Goal: Navigation & Orientation: Find specific page/section

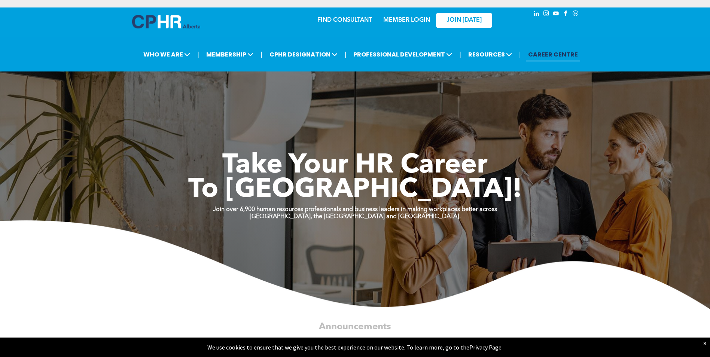
click at [407, 17] on link "MEMBER LOGIN" at bounding box center [406, 20] width 47 height 6
click at [411, 17] on link "MEMBER LOGIN" at bounding box center [406, 20] width 47 height 6
click at [340, 19] on link "FIND CONSULTANT" at bounding box center [344, 20] width 55 height 6
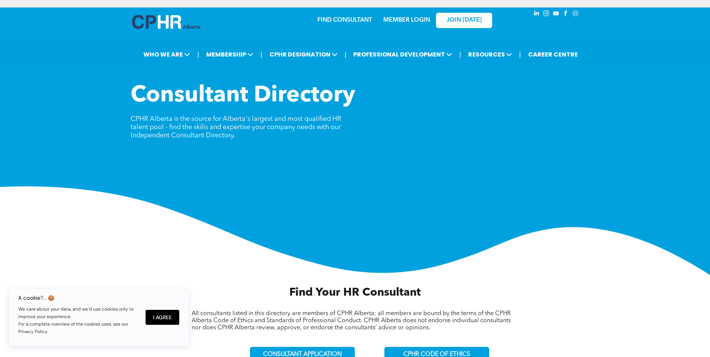
click at [424, 21] on link "MEMBER LOGIN" at bounding box center [406, 20] width 47 height 6
